Goal: Transaction & Acquisition: Purchase product/service

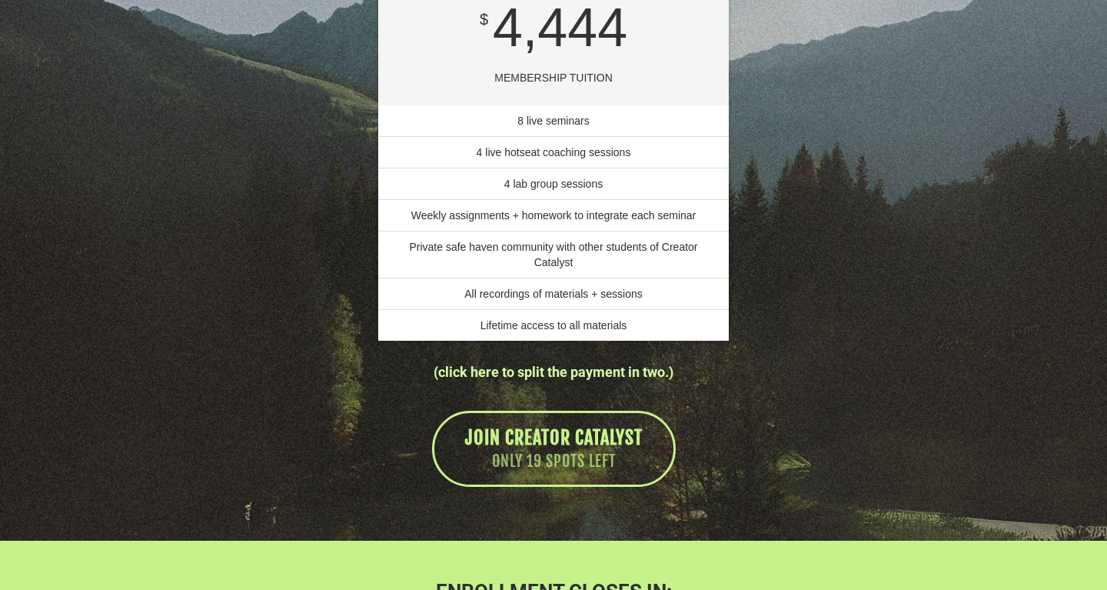
scroll to position [10808, 0]
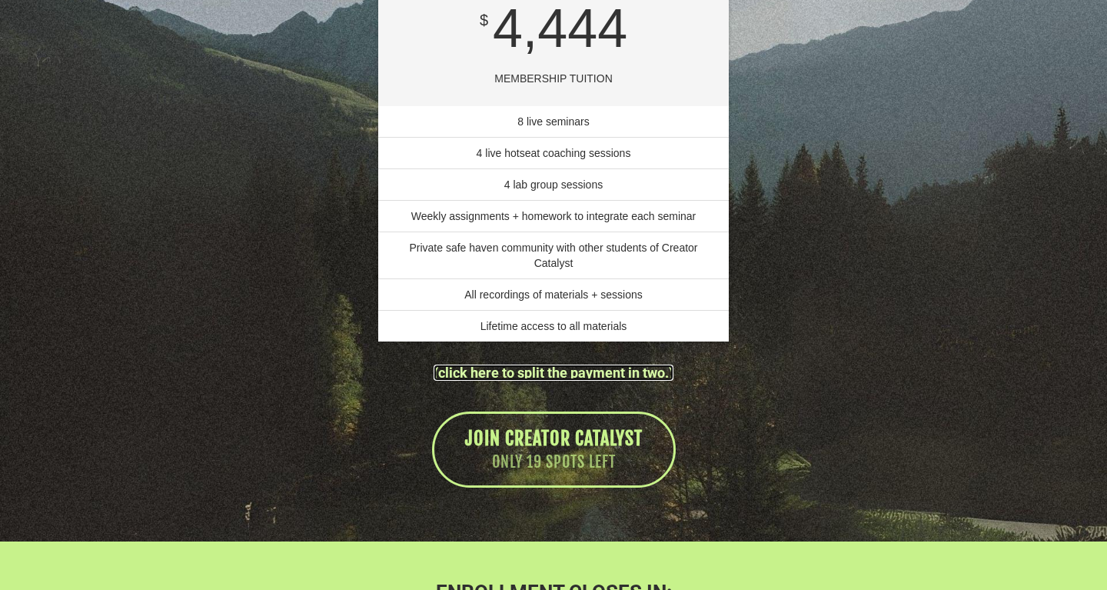
click at [614, 380] on link "(click here to split the payment in two.)" at bounding box center [554, 372] width 240 height 16
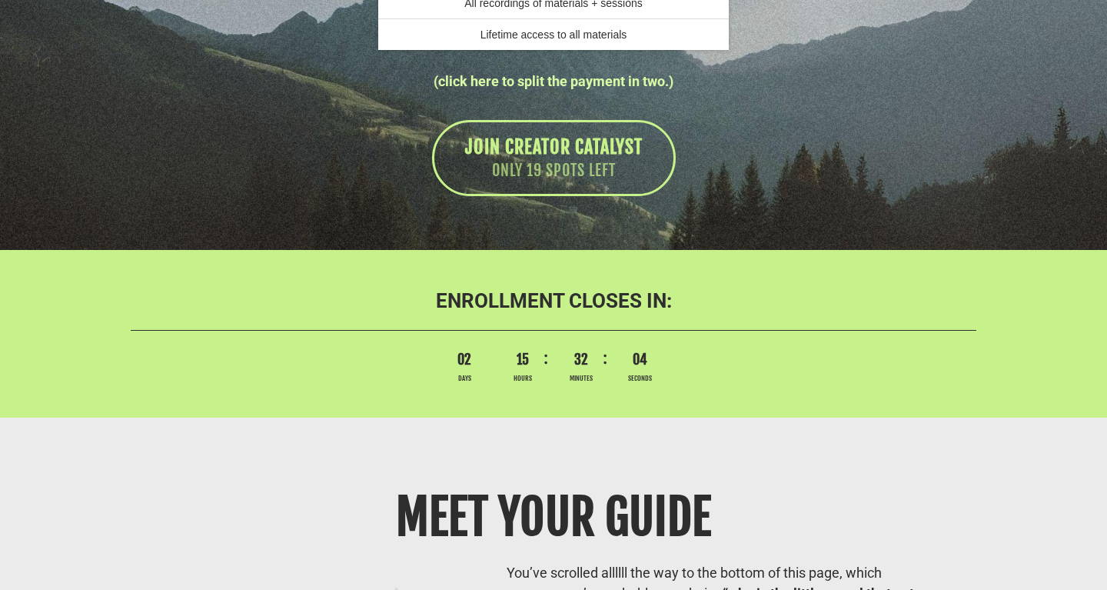
scroll to position [10998, 0]
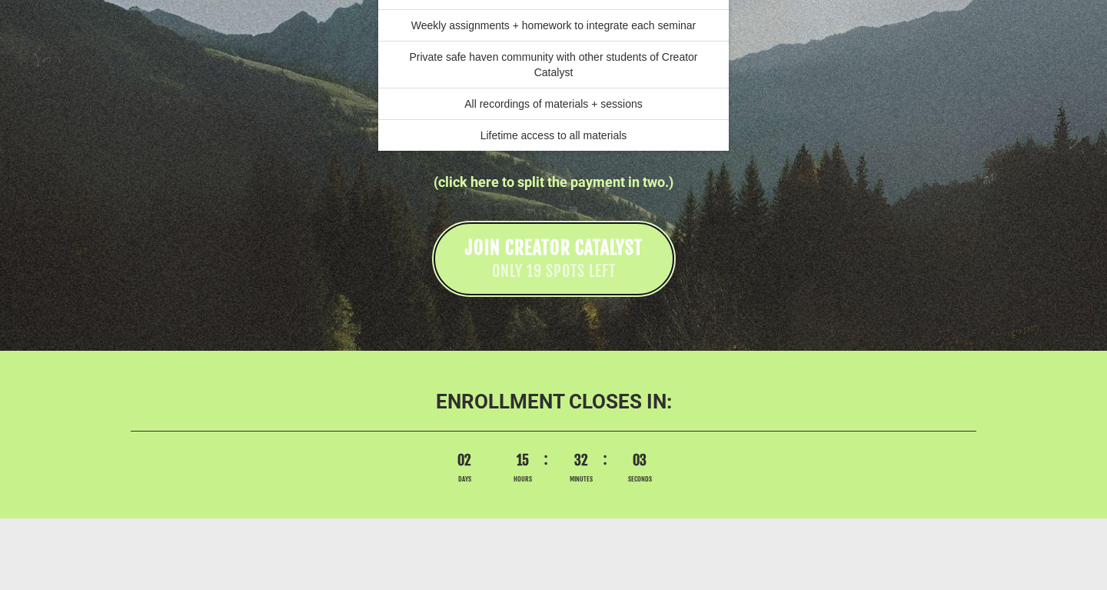
click at [532, 297] on link "JOIN CREATOR CATALYST ONLY 19 SPOTS LEFT" at bounding box center [554, 259] width 244 height 76
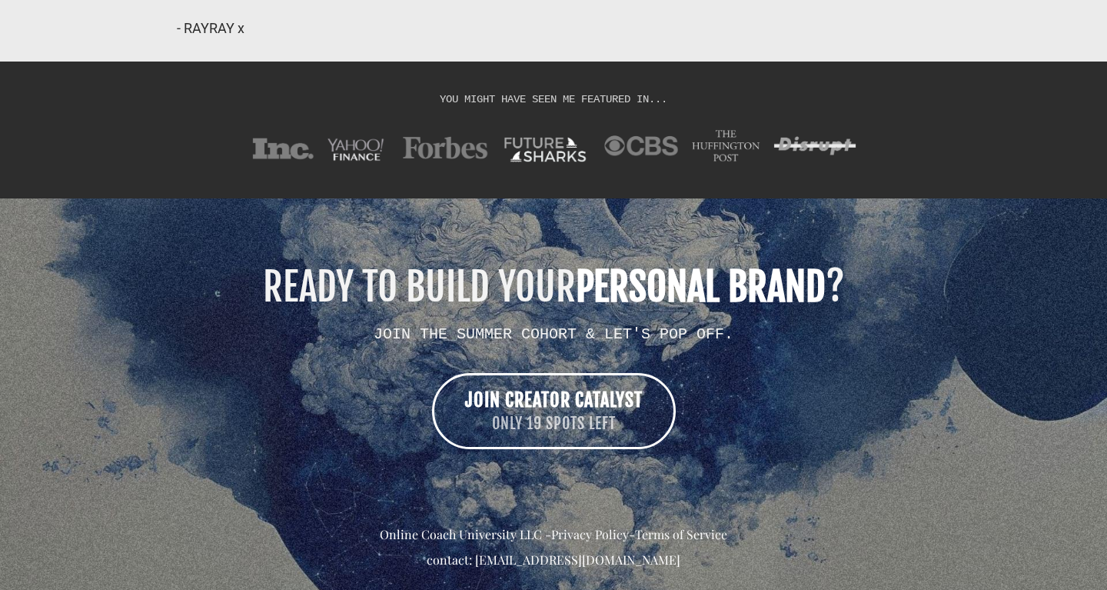
scroll to position [12761, 0]
